Goal: Information Seeking & Learning: Check status

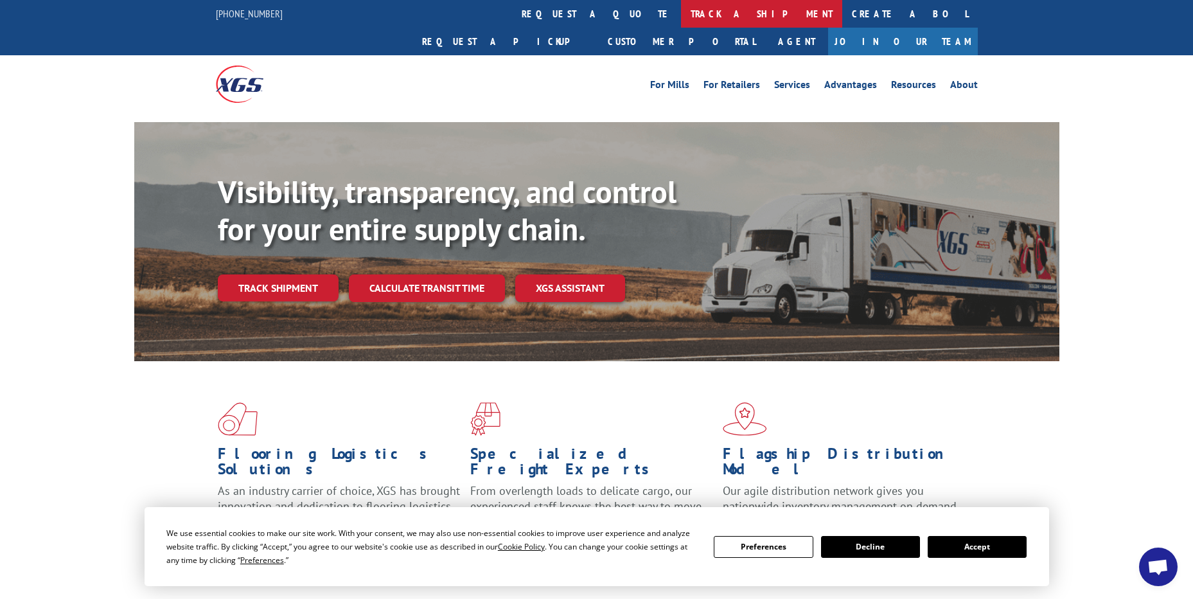
click at [681, 17] on link "track a shipment" at bounding box center [761, 14] width 161 height 28
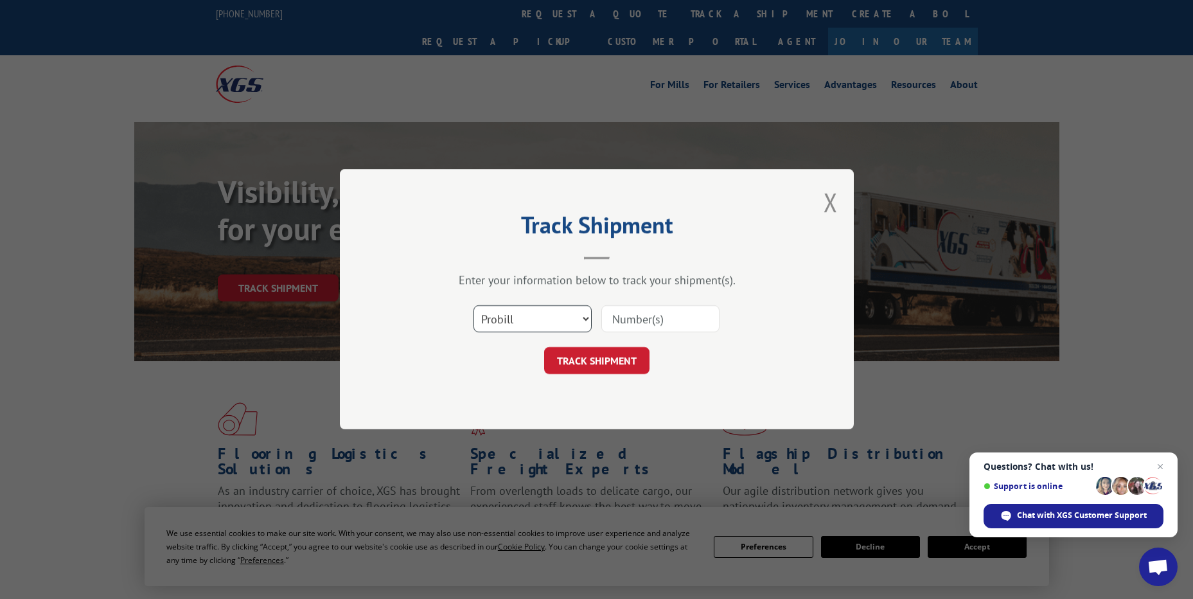
click at [558, 322] on select "Select category... Probill BOL PO" at bounding box center [532, 319] width 118 height 27
select select "po"
click at [473, 306] on select "Select category... Probill BOL PO" at bounding box center [532, 319] width 118 height 27
click at [629, 319] on input at bounding box center [660, 319] width 118 height 27
paste input "40528873"
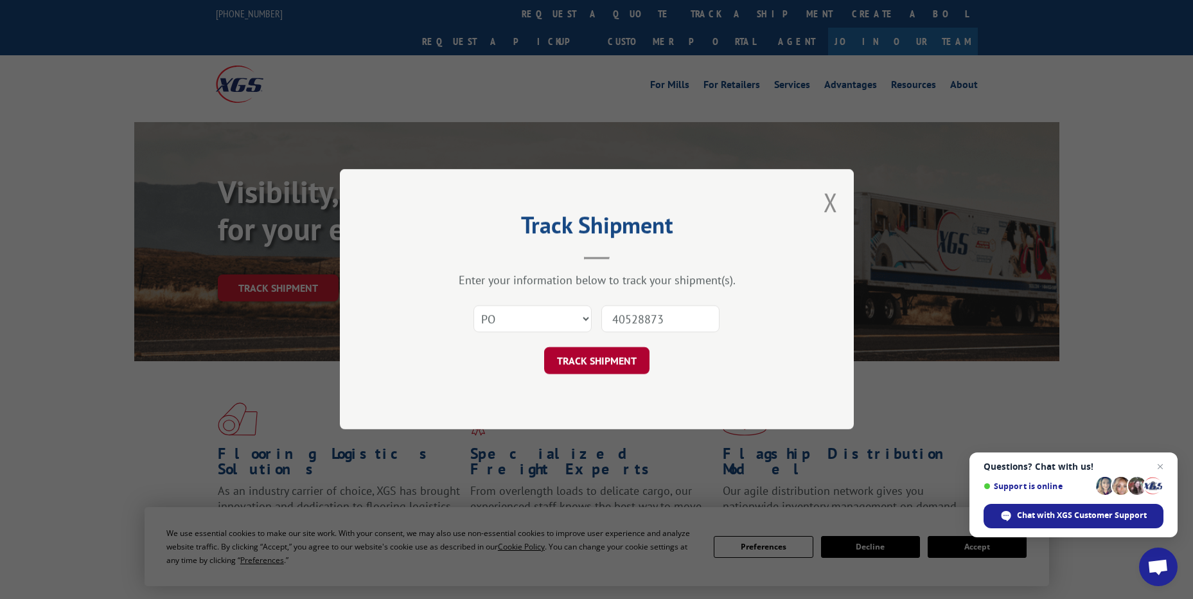
type input "40528873"
click at [637, 362] on button "TRACK SHIPMENT" at bounding box center [596, 361] width 105 height 27
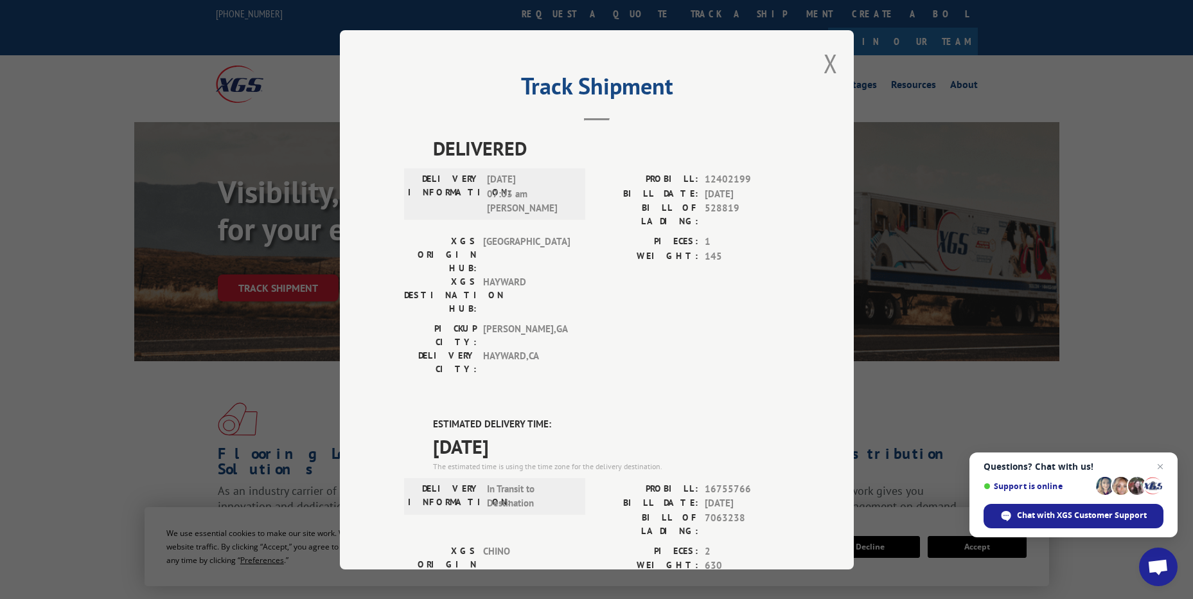
click at [827, 71] on button "Close modal" at bounding box center [830, 63] width 14 height 34
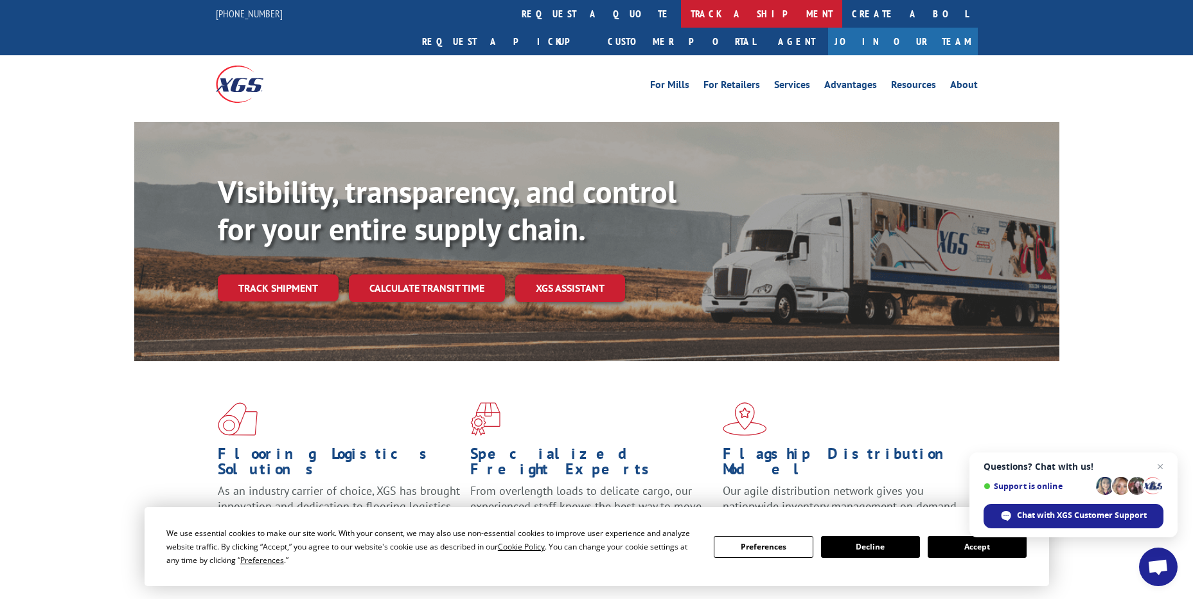
click at [681, 24] on link "track a shipment" at bounding box center [761, 14] width 161 height 28
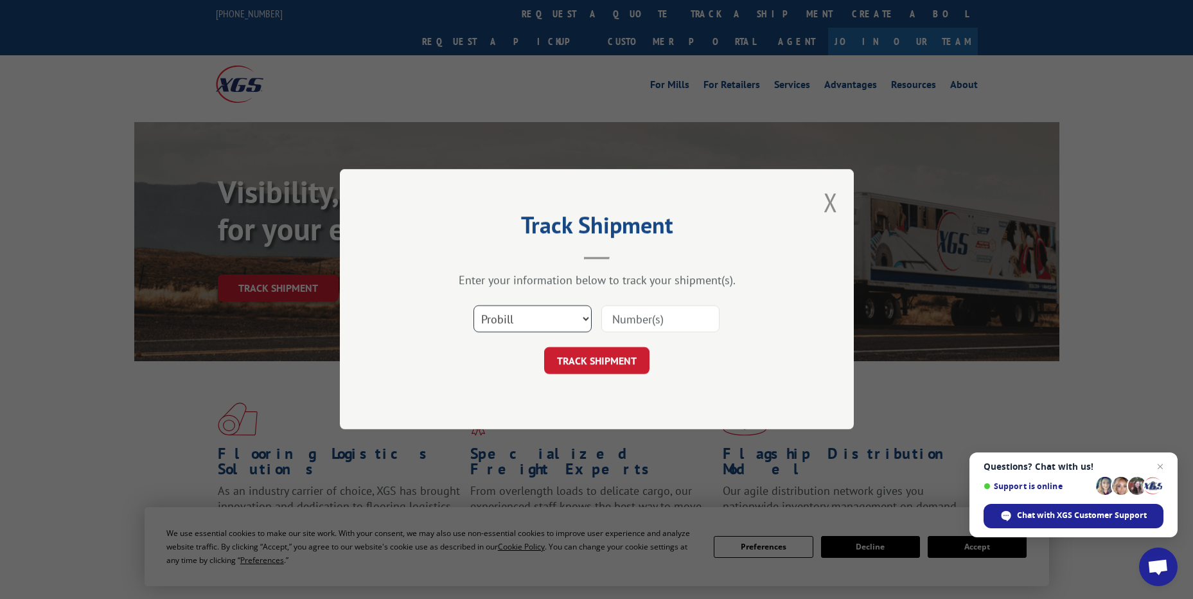
click at [526, 326] on select "Select category... Probill BOL PO" at bounding box center [532, 319] width 118 height 27
select select "po"
click at [473, 306] on select "Select category... Probill BOL PO" at bounding box center [532, 319] width 118 height 27
